Goal: Transaction & Acquisition: Purchase product/service

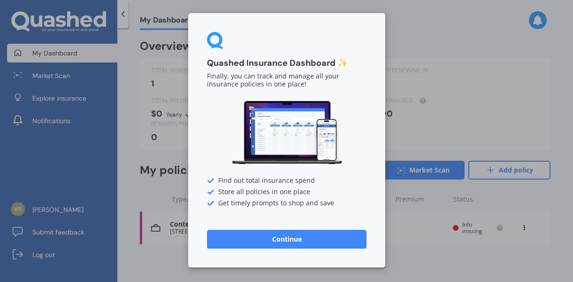
click at [460, 88] on div "Quashed Insurance Dashboard ✨ Finally, you can track and manage all your insura…" at bounding box center [286, 141] width 573 height 282
click at [271, 243] on button "Continue" at bounding box center [287, 239] width 160 height 19
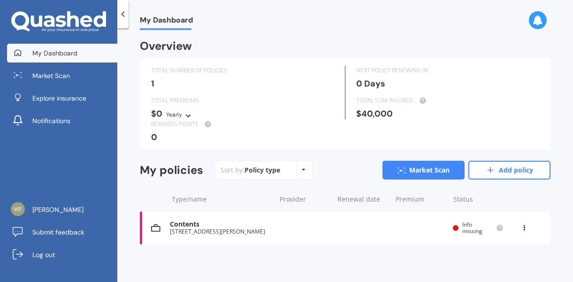
scroll to position [1, 0]
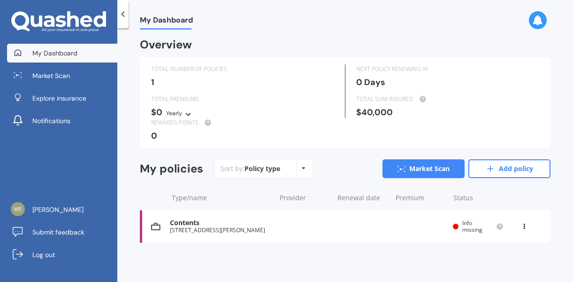
click at [302, 170] on icon at bounding box center [304, 168] width 4 height 6
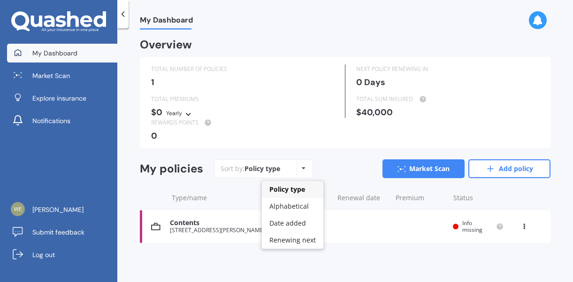
click at [195, 227] on div "[STREET_ADDRESS][PERSON_NAME]" at bounding box center [220, 230] width 101 height 7
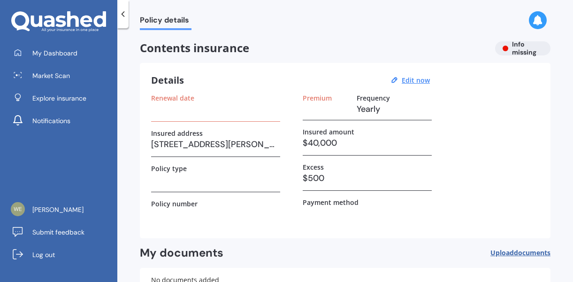
click at [184, 116] on div "Renewal date" at bounding box center [215, 108] width 129 height 28
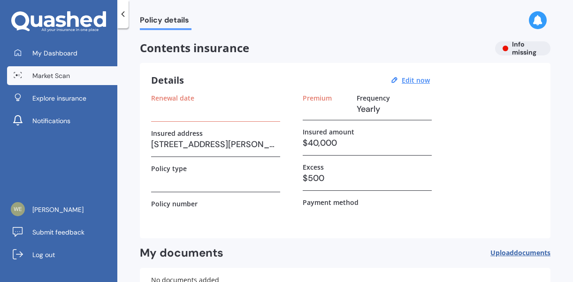
click at [54, 77] on span "Market Scan" at bounding box center [51, 75] width 38 height 9
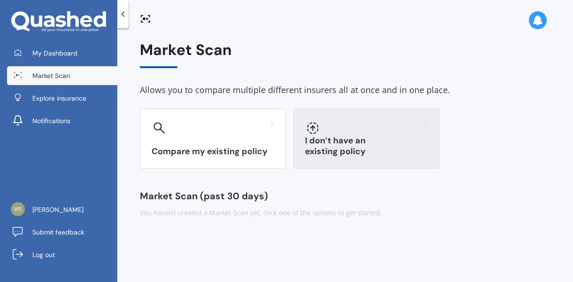
click at [371, 112] on div "I don’t have an existing policy" at bounding box center [366, 138] width 146 height 60
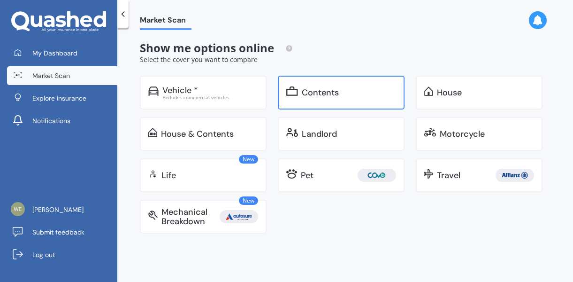
click at [340, 94] on div "Contents" at bounding box center [349, 92] width 94 height 9
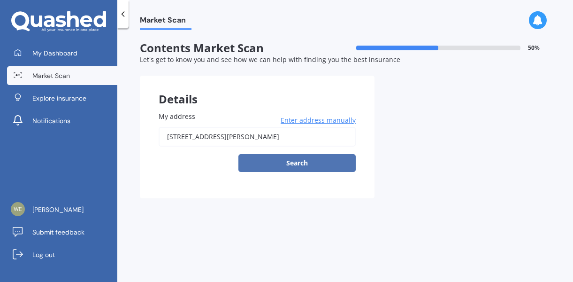
click at [307, 163] on button "Search" at bounding box center [297, 163] width 117 height 18
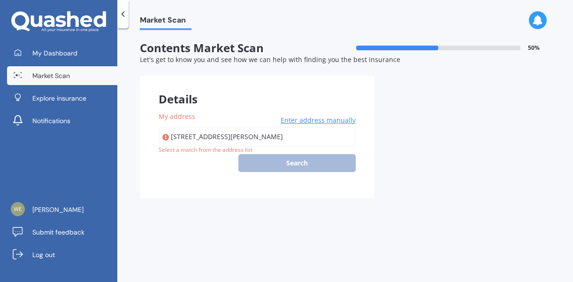
type input "[STREET_ADDRESS][PERSON_NAME]"
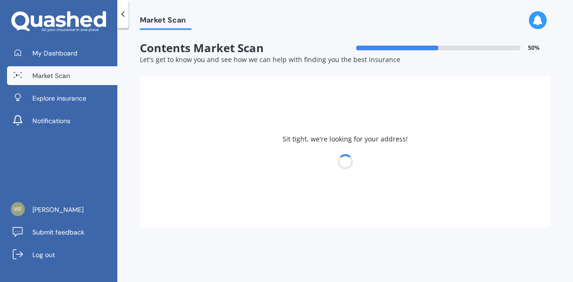
select select "16"
select select "05"
select select "1987"
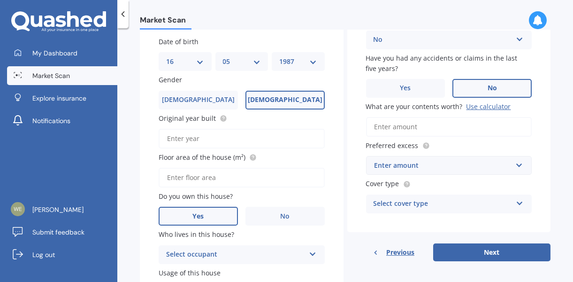
scroll to position [118, 0]
click at [423, 130] on input "What are your contents worth? Use calculator" at bounding box center [449, 126] width 166 height 20
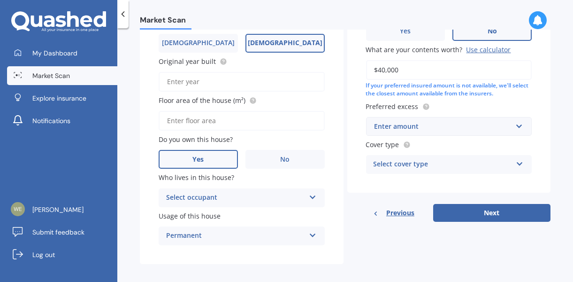
scroll to position [178, 0]
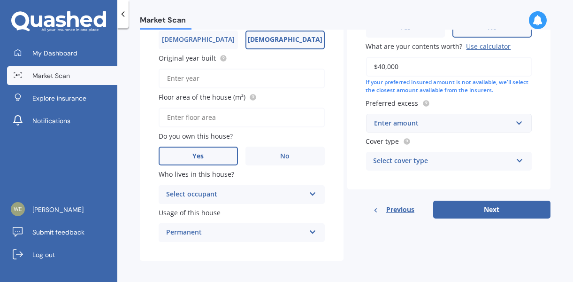
type input "$40,000"
click at [519, 120] on input "text" at bounding box center [446, 123] width 158 height 18
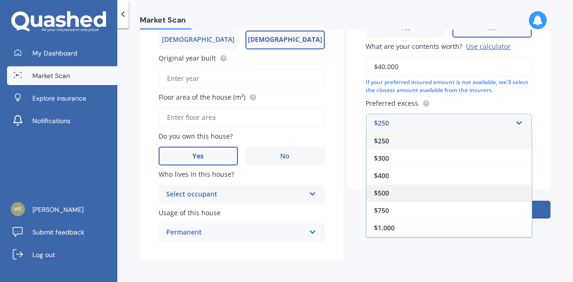
click at [435, 188] on div "$500" at bounding box center [449, 192] width 165 height 17
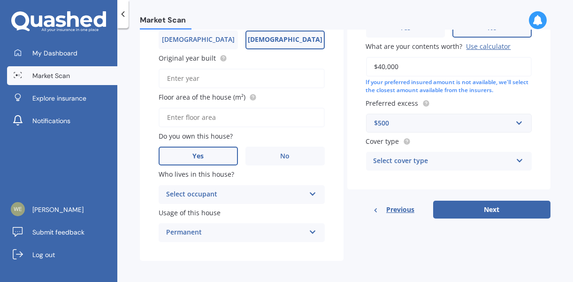
click at [518, 157] on icon at bounding box center [520, 158] width 8 height 7
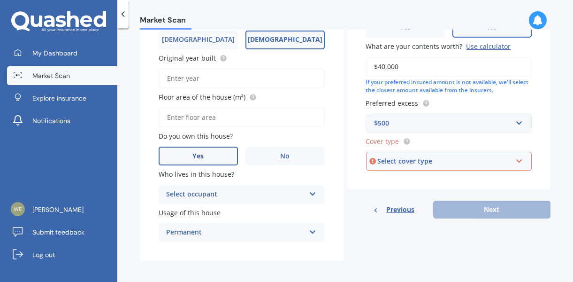
click at [516, 161] on icon at bounding box center [520, 159] width 8 height 7
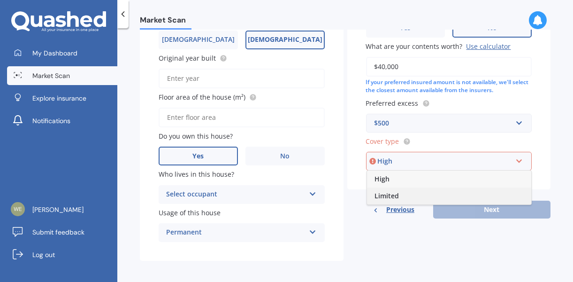
click at [474, 198] on div "Limited" at bounding box center [449, 195] width 164 height 17
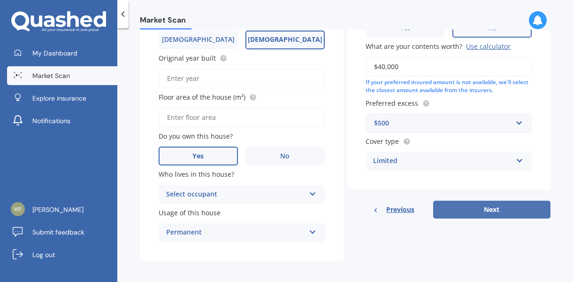
click at [488, 206] on button "Next" at bounding box center [491, 210] width 117 height 18
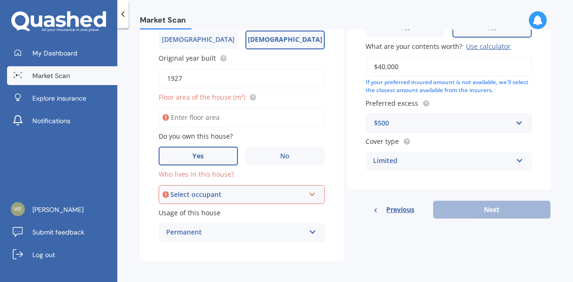
type input "1927"
click at [203, 113] on input "Floor area of the house (m²)" at bounding box center [242, 118] width 166 height 20
type input "127"
click at [300, 195] on div "Select occupant" at bounding box center [237, 194] width 134 height 10
click at [255, 216] on div "Owner" at bounding box center [242, 212] width 164 height 17
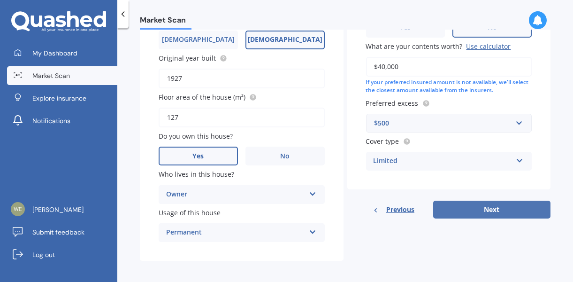
click at [517, 213] on button "Next" at bounding box center [491, 210] width 117 height 18
select select "16"
select select "05"
select select "1987"
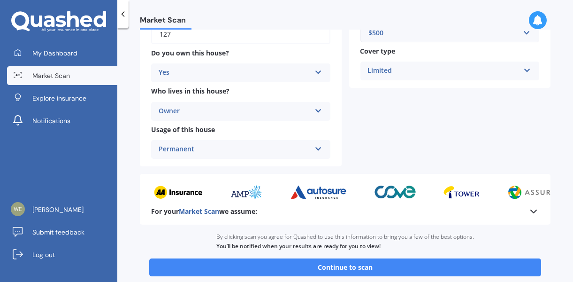
scroll to position [277, 0]
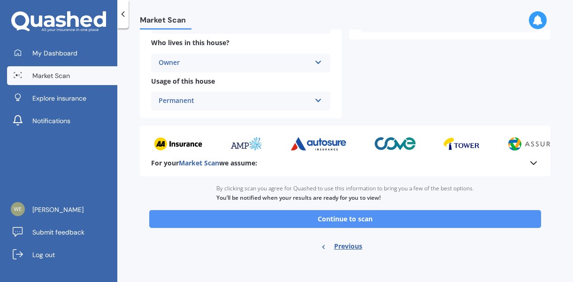
click at [362, 218] on button "Continue to scan" at bounding box center [345, 219] width 392 height 18
